Goal: Information Seeking & Learning: Learn about a topic

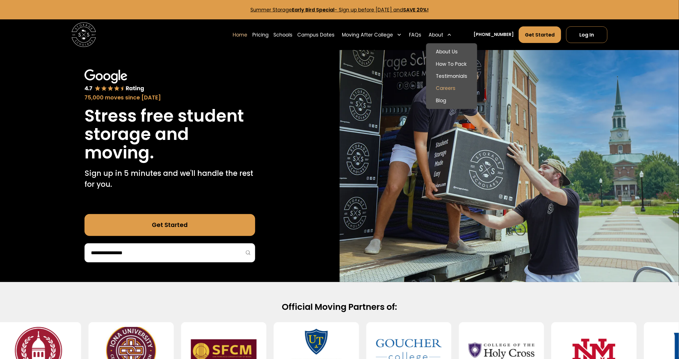
click at [463, 82] on link "Careers" at bounding box center [451, 88] width 46 height 12
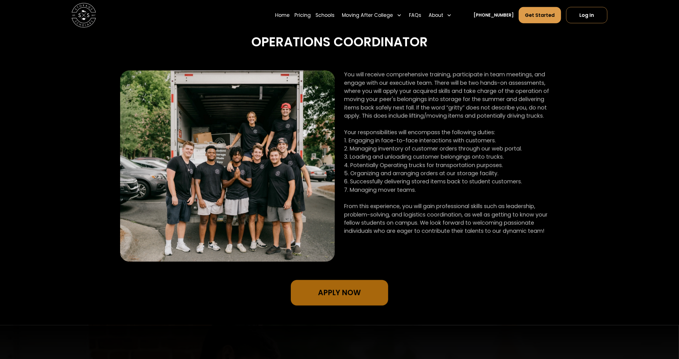
scroll to position [265, 0]
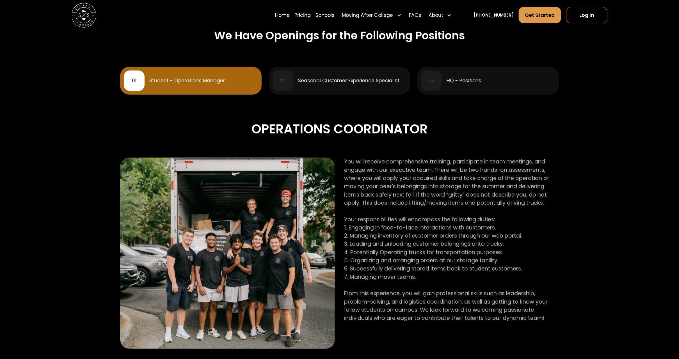
click at [482, 92] on link "03 HQ - Positions" at bounding box center [487, 81] width 141 height 28
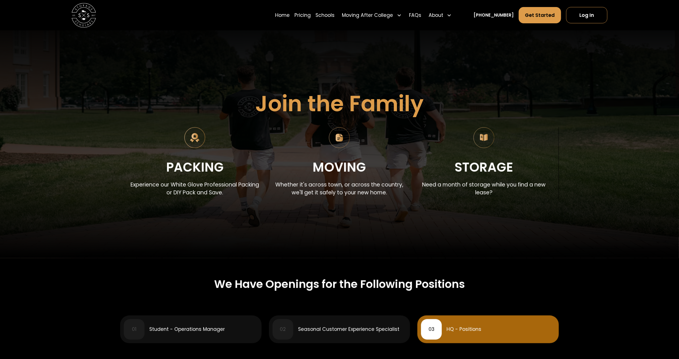
scroll to position [139, 0]
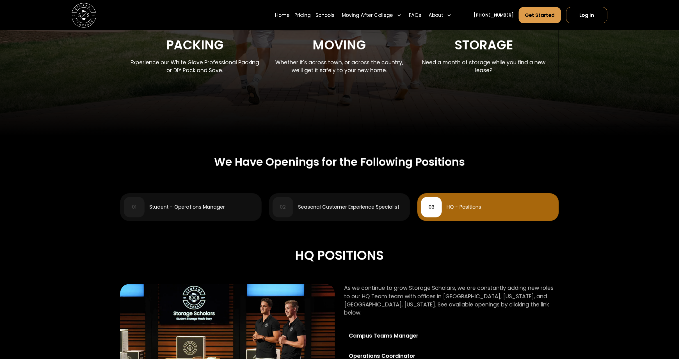
drag, startPoint x: 193, startPoint y: 194, endPoint x: 201, endPoint y: 194, distance: 7.9
click at [193, 194] on link "01 Student - Operations Manager" at bounding box center [190, 207] width 141 height 28
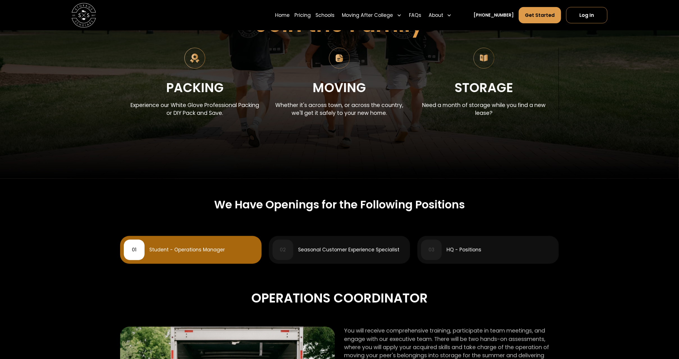
scroll to position [96, 0]
drag, startPoint x: 334, startPoint y: 253, endPoint x: 336, endPoint y: 251, distance: 3.2
click at [334, 252] on div "Seasonal Customer Experience Specialist" at bounding box center [348, 249] width 101 height 5
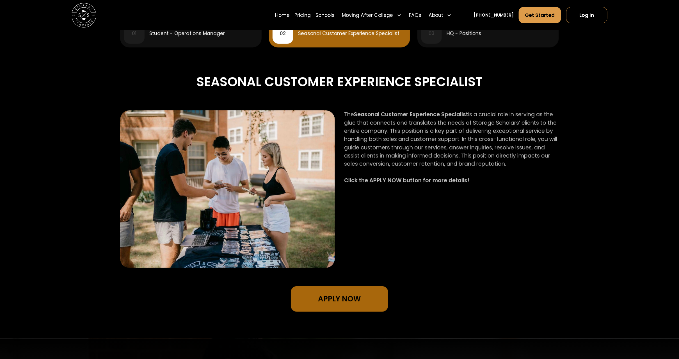
scroll to position [205, 0]
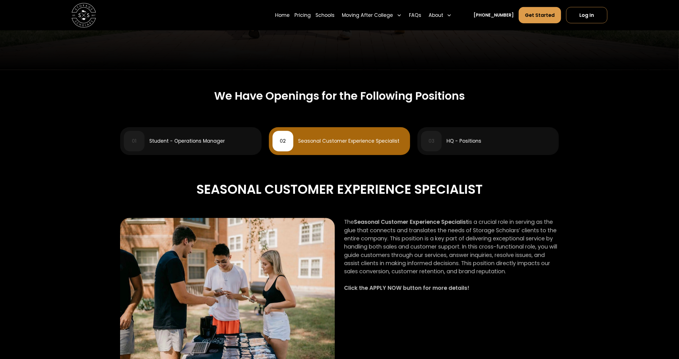
click at [455, 158] on div "Operations Coordinator You will receive comprehensive training, participate in …" at bounding box center [339, 290] width 438 height 271
click at [457, 150] on div "03 HQ - Positions" at bounding box center [488, 141] width 134 height 21
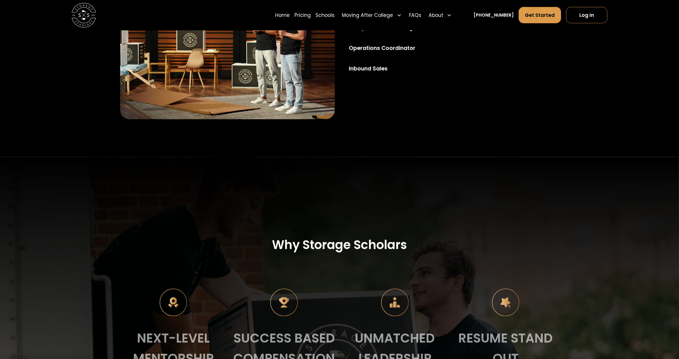
scroll to position [194, 0]
